Goal: Task Accomplishment & Management: Manage account settings

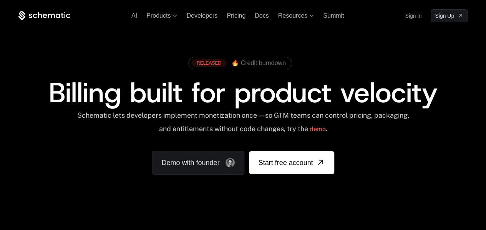
click at [414, 13] on link "Sign in" at bounding box center [413, 16] width 17 height 12
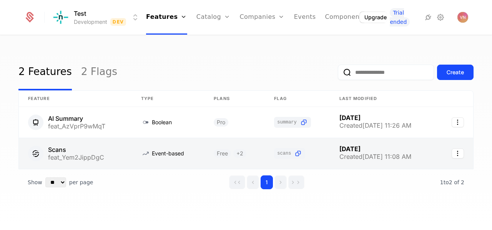
click at [101, 158] on link at bounding box center [75, 153] width 113 height 31
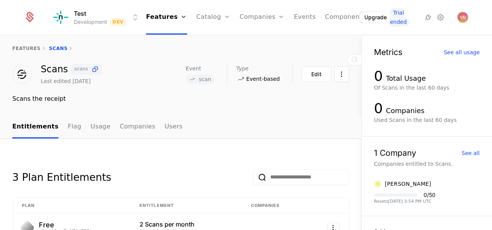
scroll to position [2, 0]
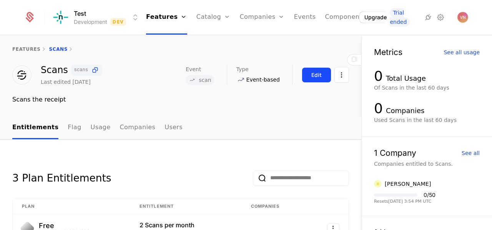
click at [315, 79] on button "Edit" at bounding box center [317, 74] width 30 height 15
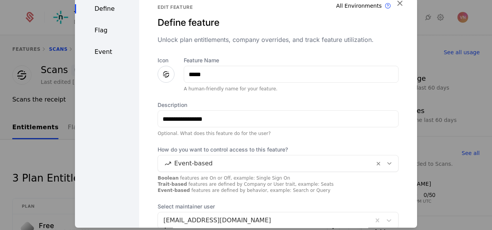
scroll to position [0, 0]
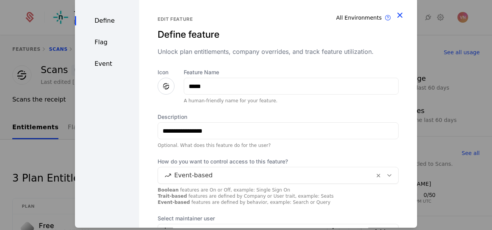
click at [396, 17] on icon "button" at bounding box center [400, 15] width 10 height 10
